Goal: Find specific page/section

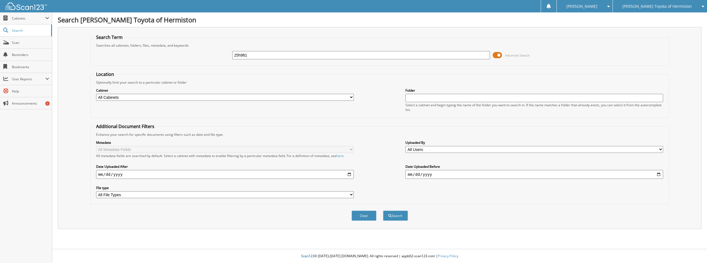
type input "25h981"
click at [383, 211] on button "Search" at bounding box center [395, 216] width 25 height 10
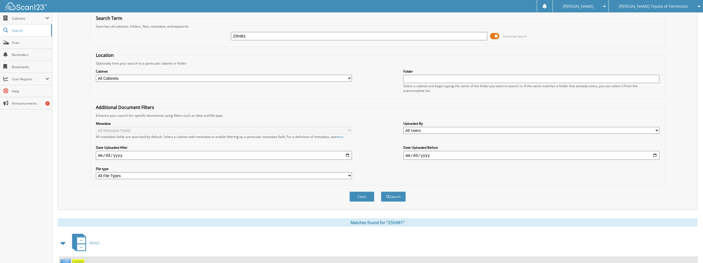
scroll to position [41, 0]
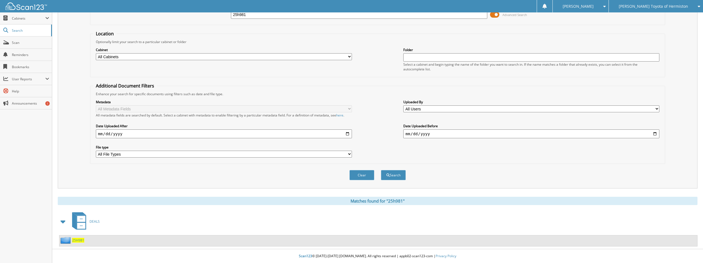
click at [76, 241] on span "25H981" at bounding box center [78, 240] width 12 height 5
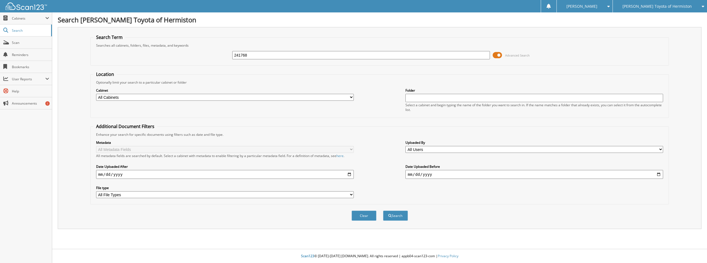
type input "241768"
click at [383, 211] on button "Search" at bounding box center [395, 216] width 25 height 10
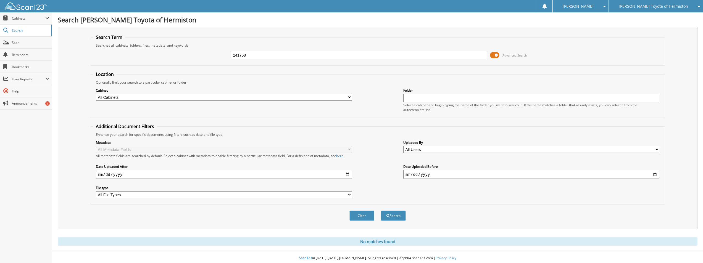
click at [237, 55] on input "241768" at bounding box center [359, 55] width 256 height 8
type input "24h1768"
click at [381, 211] on button "Search" at bounding box center [393, 216] width 25 height 10
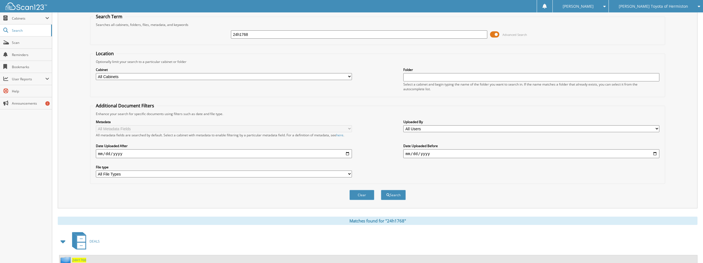
scroll to position [41, 0]
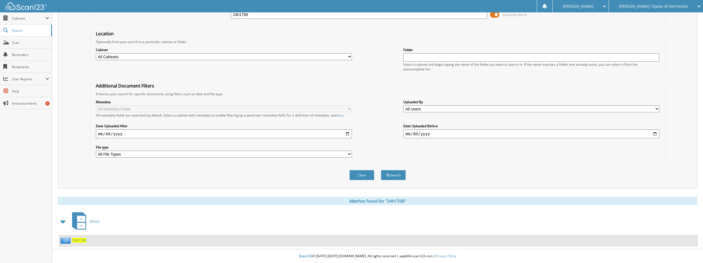
click at [78, 241] on span "24H1768" at bounding box center [79, 240] width 14 height 5
